Goal: Task Accomplishment & Management: Manage account settings

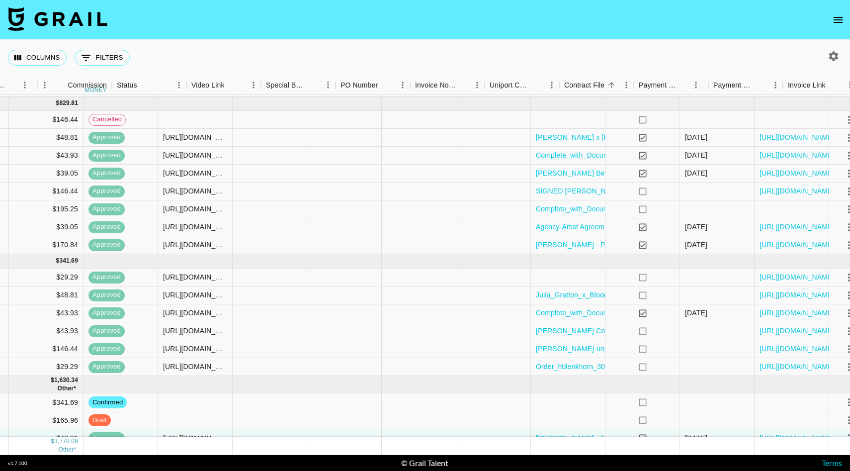
scroll to position [120, 801]
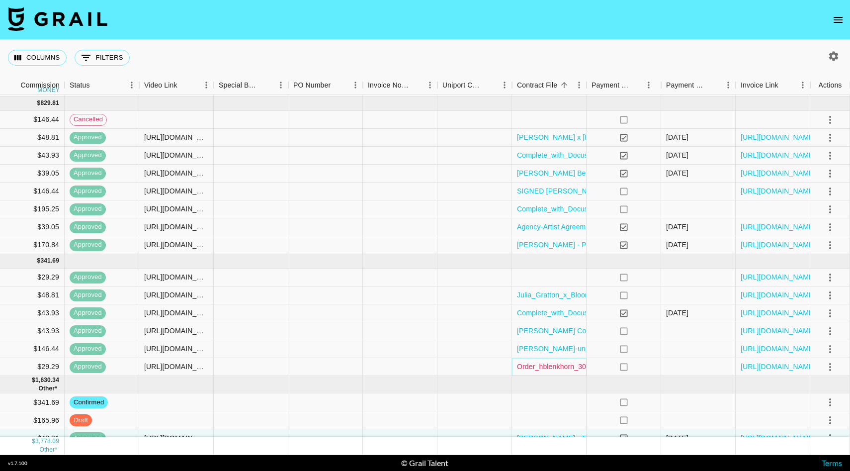
click at [570, 366] on link "Order_hblenkhorn_300USD (1) (1) (1).pdf" at bounding box center [583, 367] width 132 height 10
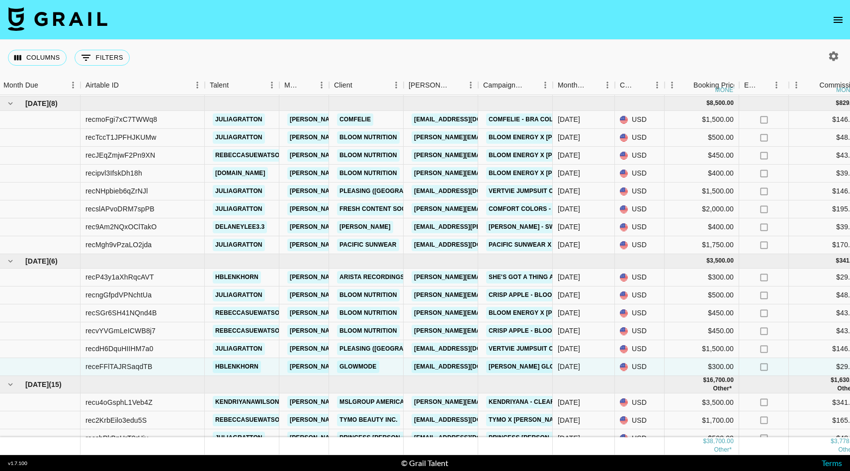
scroll to position [120, 0]
click at [442, 367] on link "[EMAIL_ADDRESS][DOMAIN_NAME]" at bounding box center [468, 367] width 111 height 12
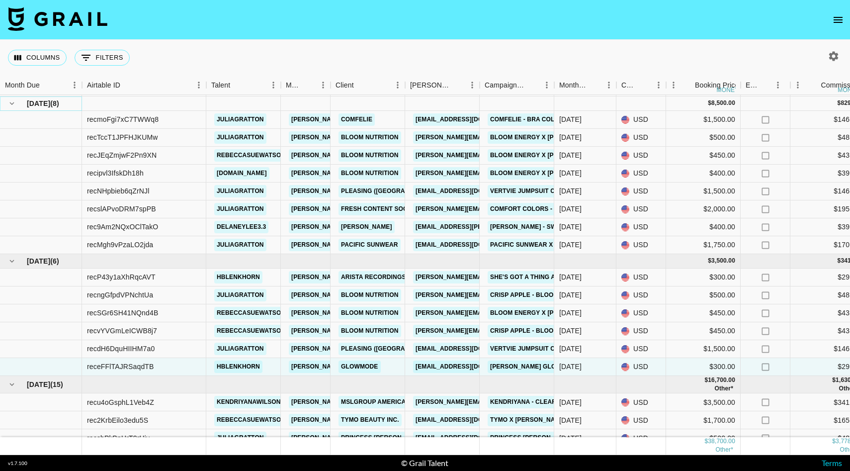
click at [10, 100] on icon "hide children" at bounding box center [11, 103] width 9 height 9
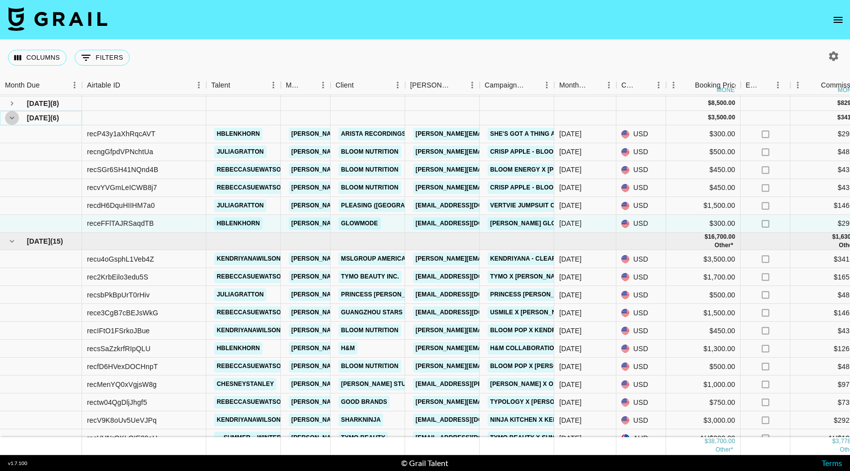
click at [15, 114] on icon "hide children" at bounding box center [11, 117] width 9 height 9
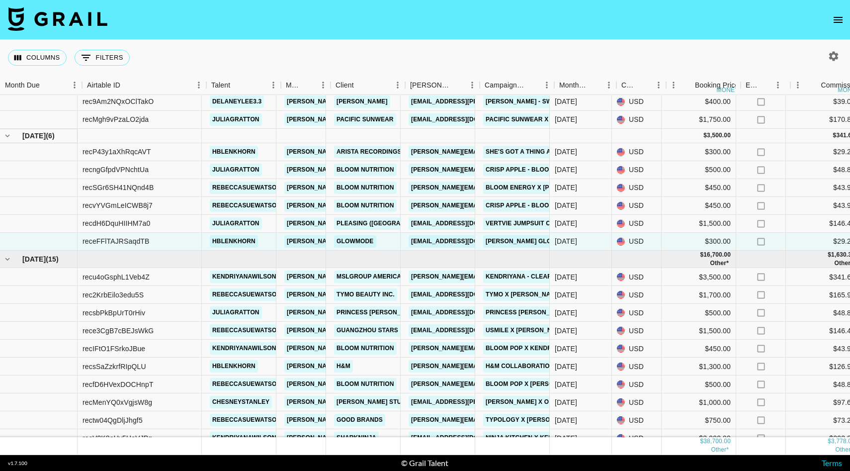
scroll to position [246, 0]
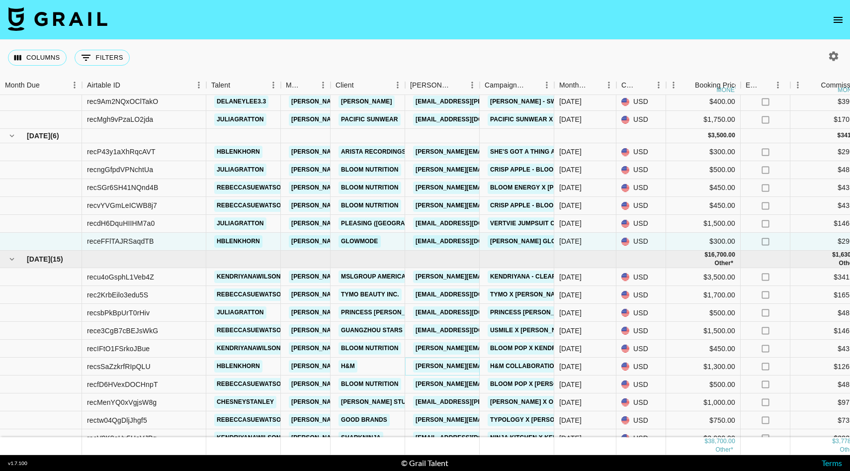
click at [446, 370] on link "[PERSON_NAME][EMAIL_ADDRESS][PERSON_NAME][DOMAIN_NAME]" at bounding box center [519, 366] width 213 height 12
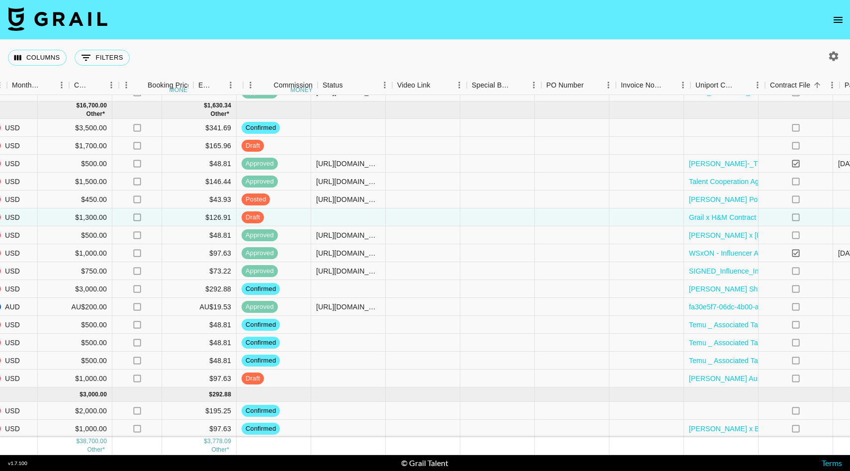
scroll to position [395, 656]
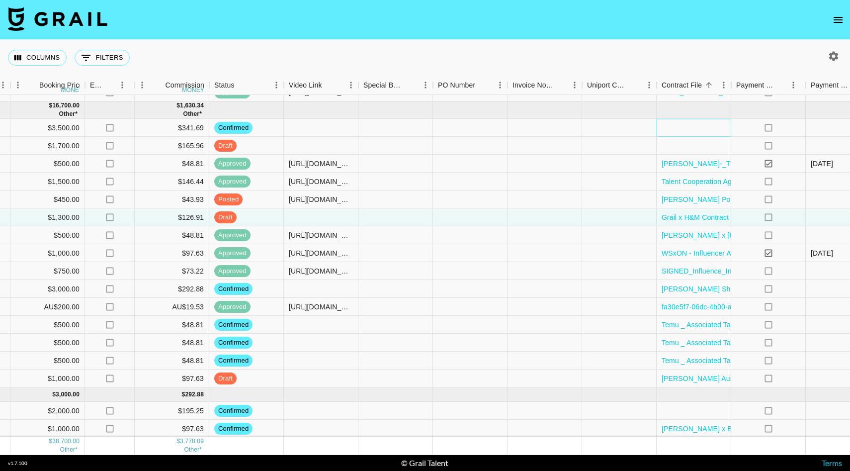
click at [701, 126] on div at bounding box center [694, 128] width 75 height 18
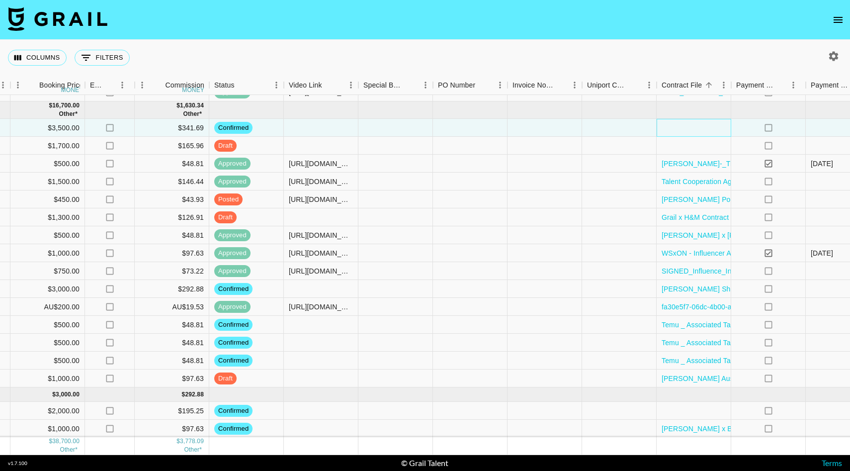
click at [709, 129] on div at bounding box center [694, 128] width 75 height 18
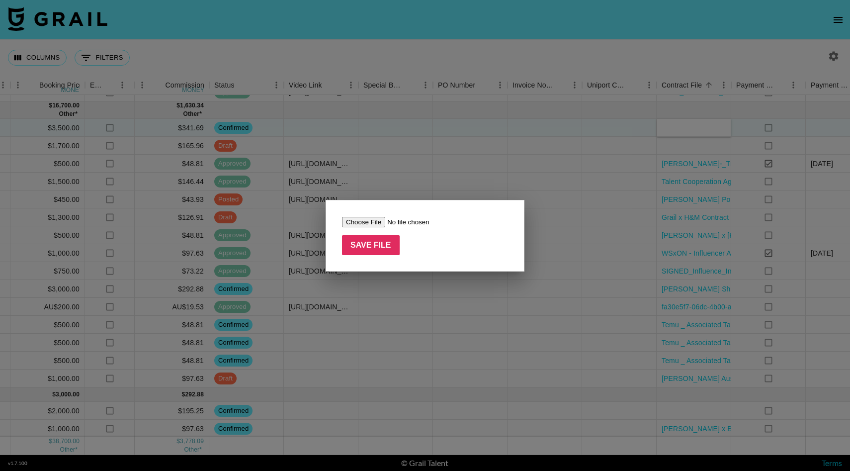
click at [370, 218] on input "file" at bounding box center [405, 222] width 126 height 10
click at [369, 219] on input "file" at bounding box center [405, 222] width 126 height 10
type input "C:\fakepath\[PERSON_NAME] (1) (1).docx"
click at [375, 248] on input "Save File" at bounding box center [371, 245] width 58 height 20
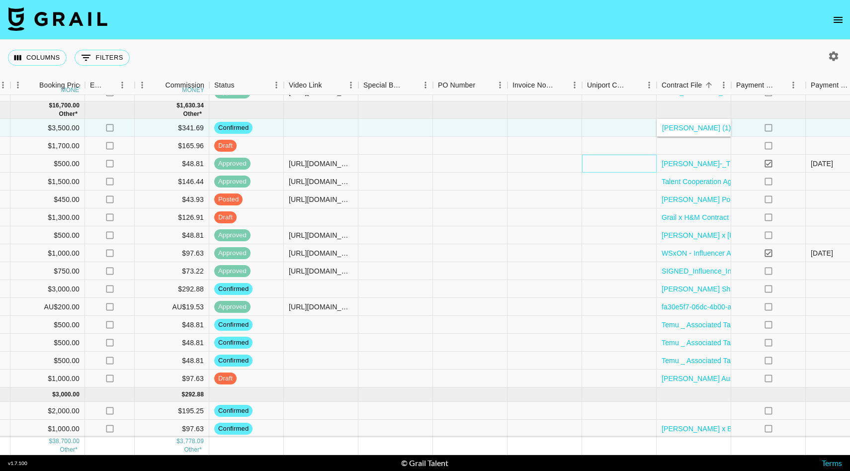
click at [613, 158] on div at bounding box center [619, 164] width 75 height 18
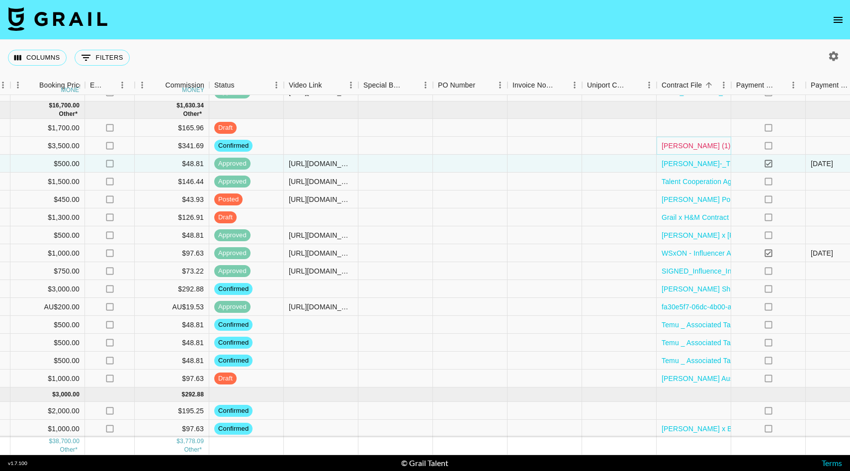
click at [681, 146] on link "[PERSON_NAME] (1) (1).docx" at bounding box center [710, 146] width 97 height 10
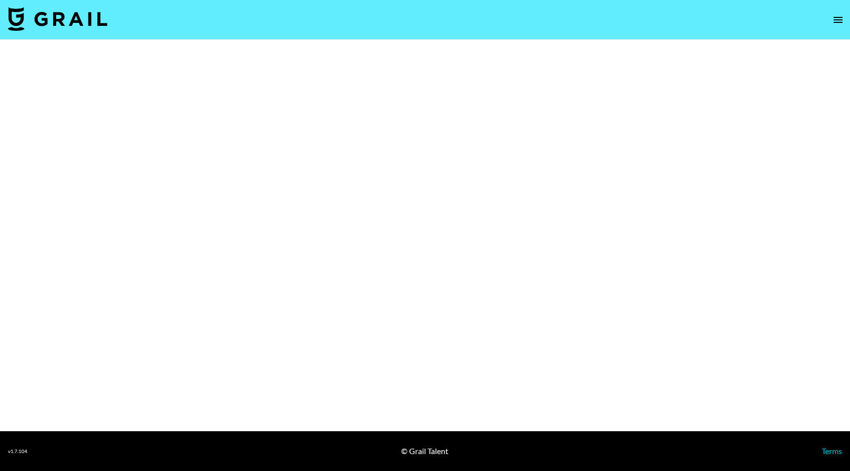
select select "Brand"
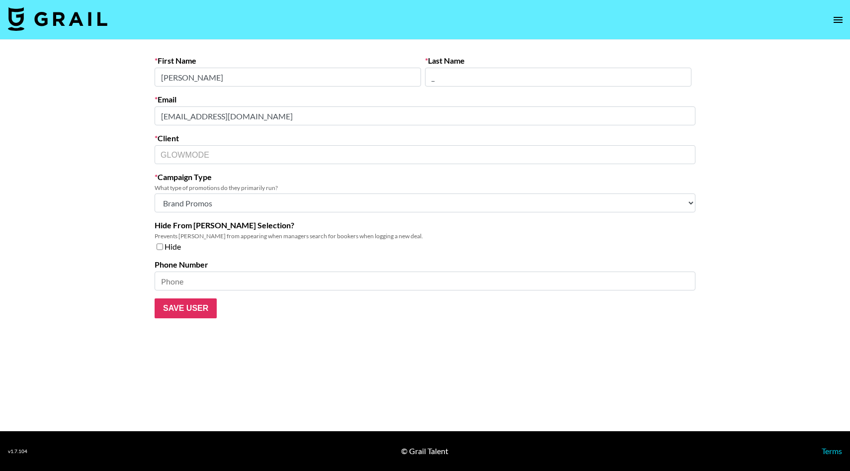
click at [458, 84] on input "_" at bounding box center [558, 77] width 267 height 19
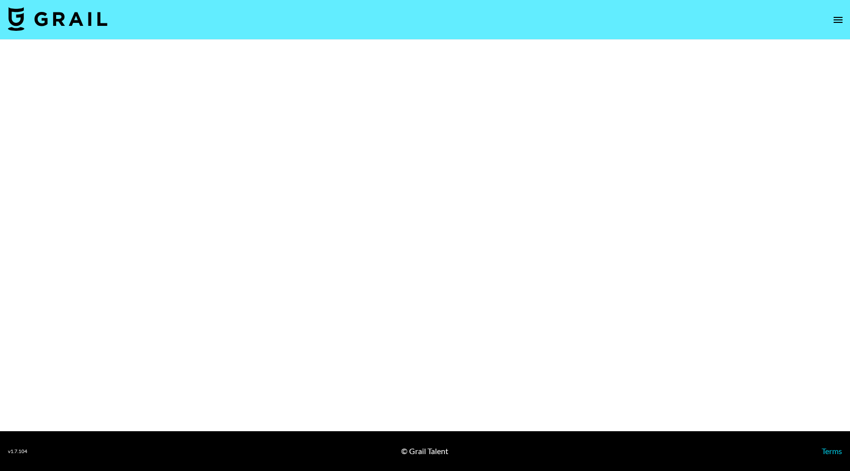
select select "Brand"
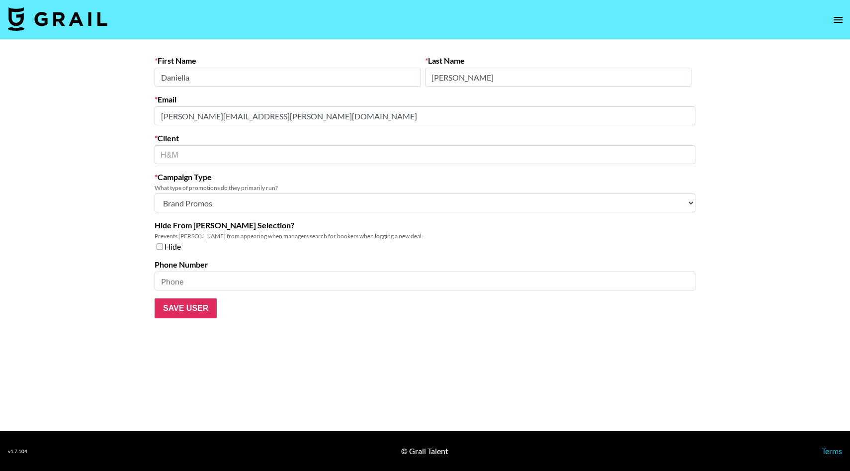
click at [355, 71] on input "Daniella" at bounding box center [288, 77] width 267 height 19
